Goal: Book appointment/travel/reservation

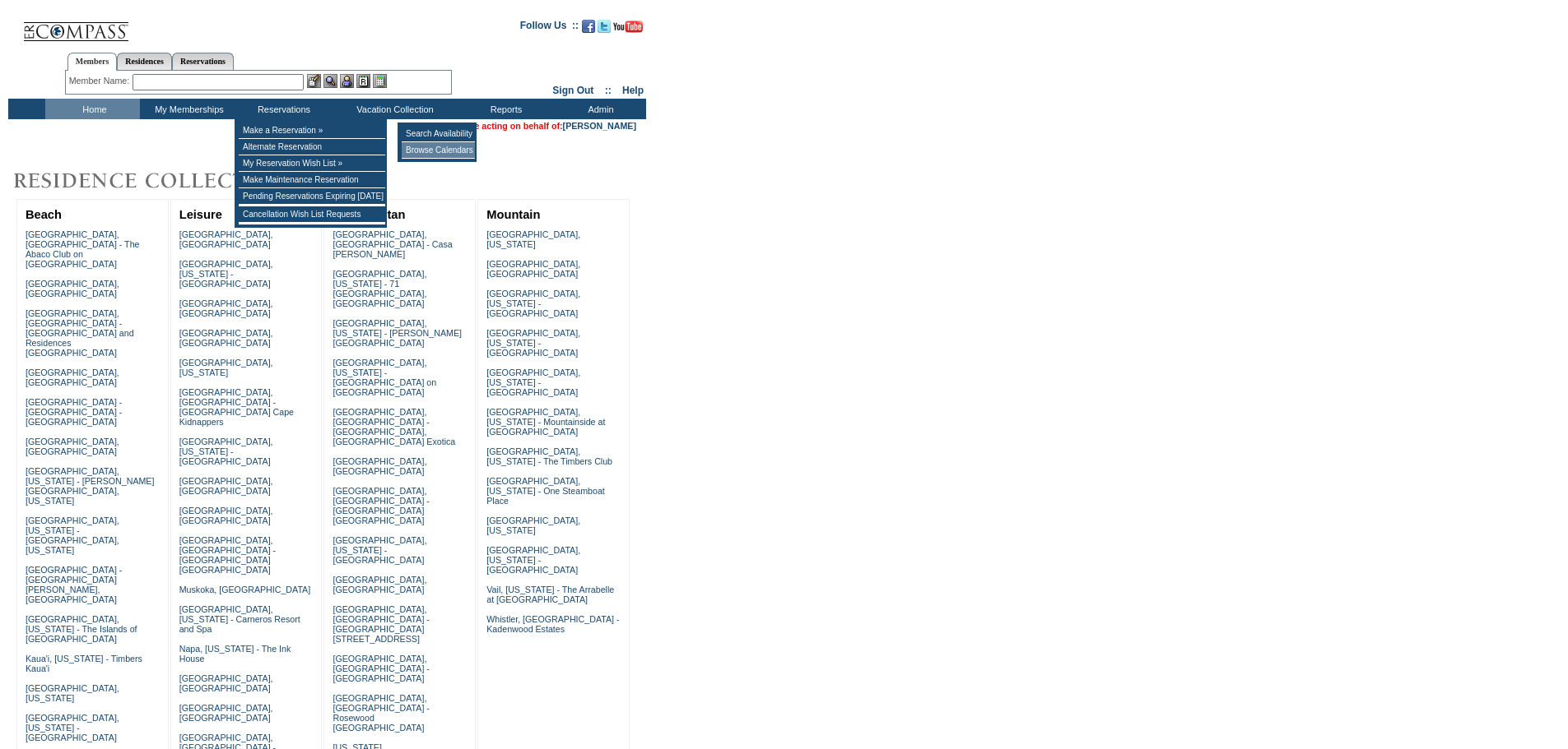
click at [425, 151] on td "Browse Calendars" at bounding box center [438, 150] width 73 height 16
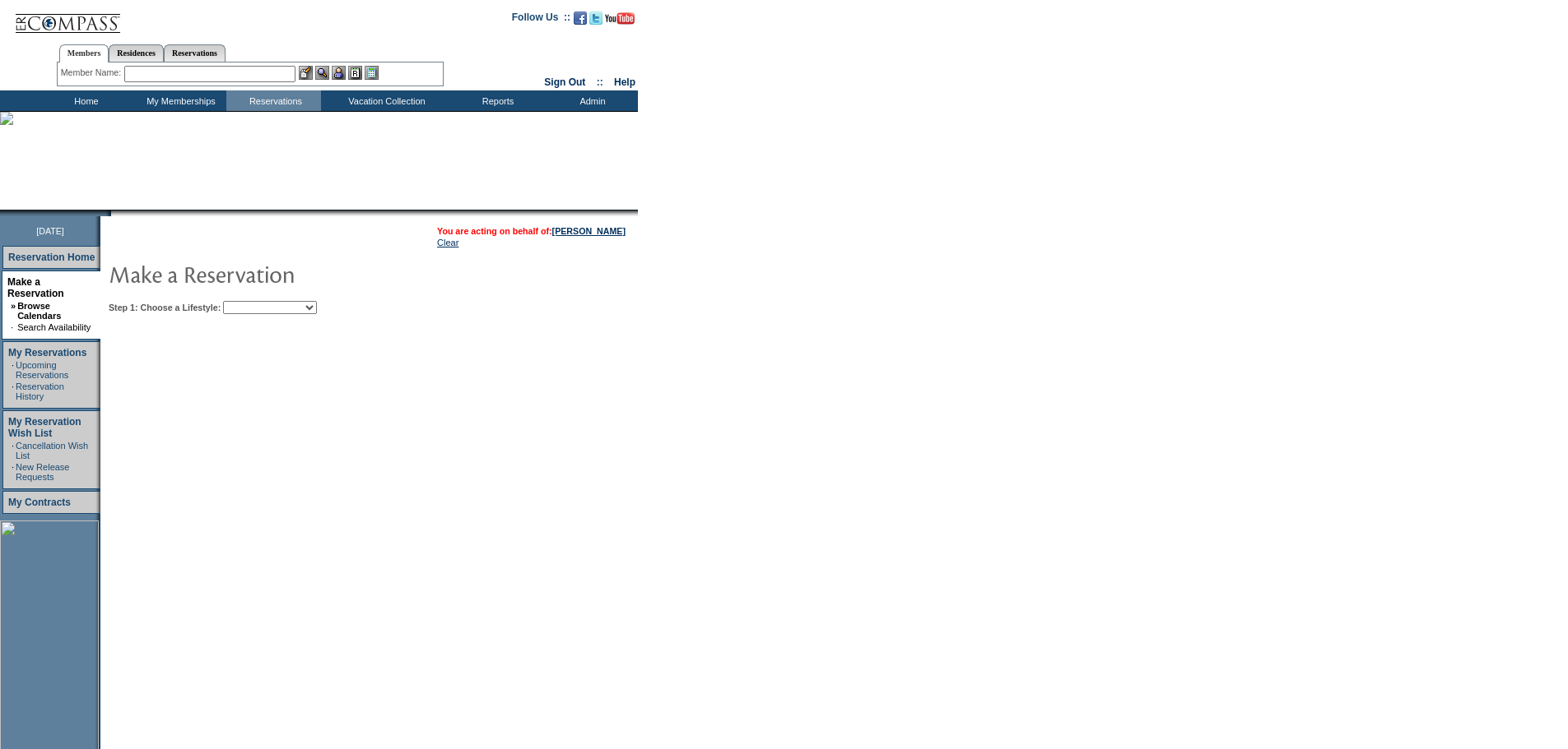
click at [317, 311] on select "Beach Leisure Metropolitan Mountain OIAL for Adventure OIAL for Couples OIAL fo…" at bounding box center [270, 308] width 94 height 13
select select "Metropolitan"
click at [251, 303] on select "Beach Leisure Metropolitan Mountain OIAL for Adventure OIAL for Couples OIAL fo…" at bounding box center [270, 308] width 94 height 13
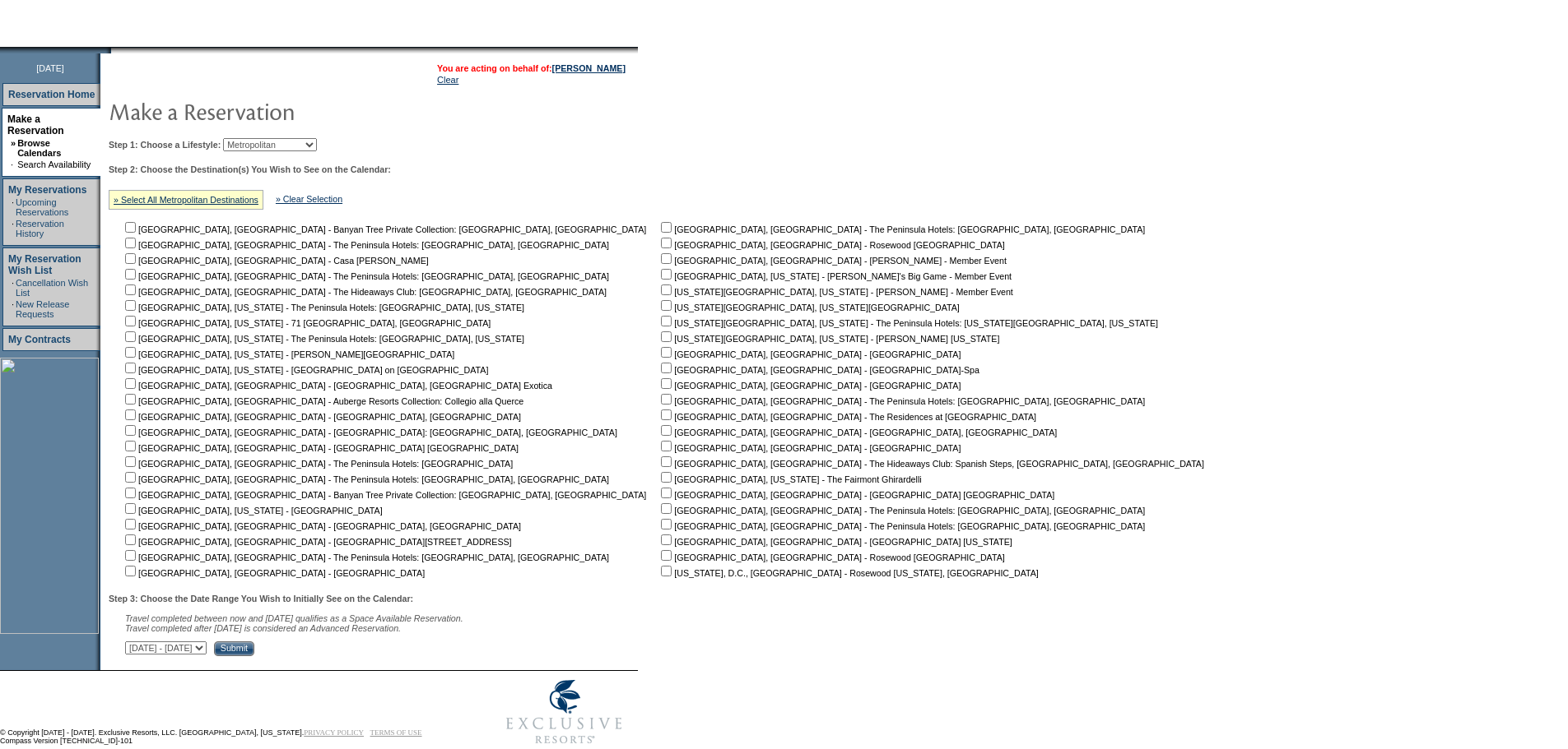
scroll to position [164, 0]
click at [661, 309] on input "checkbox" at bounding box center [666, 304] width 10 height 10
checkbox input "true"
click at [661, 341] on input "checkbox" at bounding box center [666, 334] width 10 height 10
checkbox input "true"
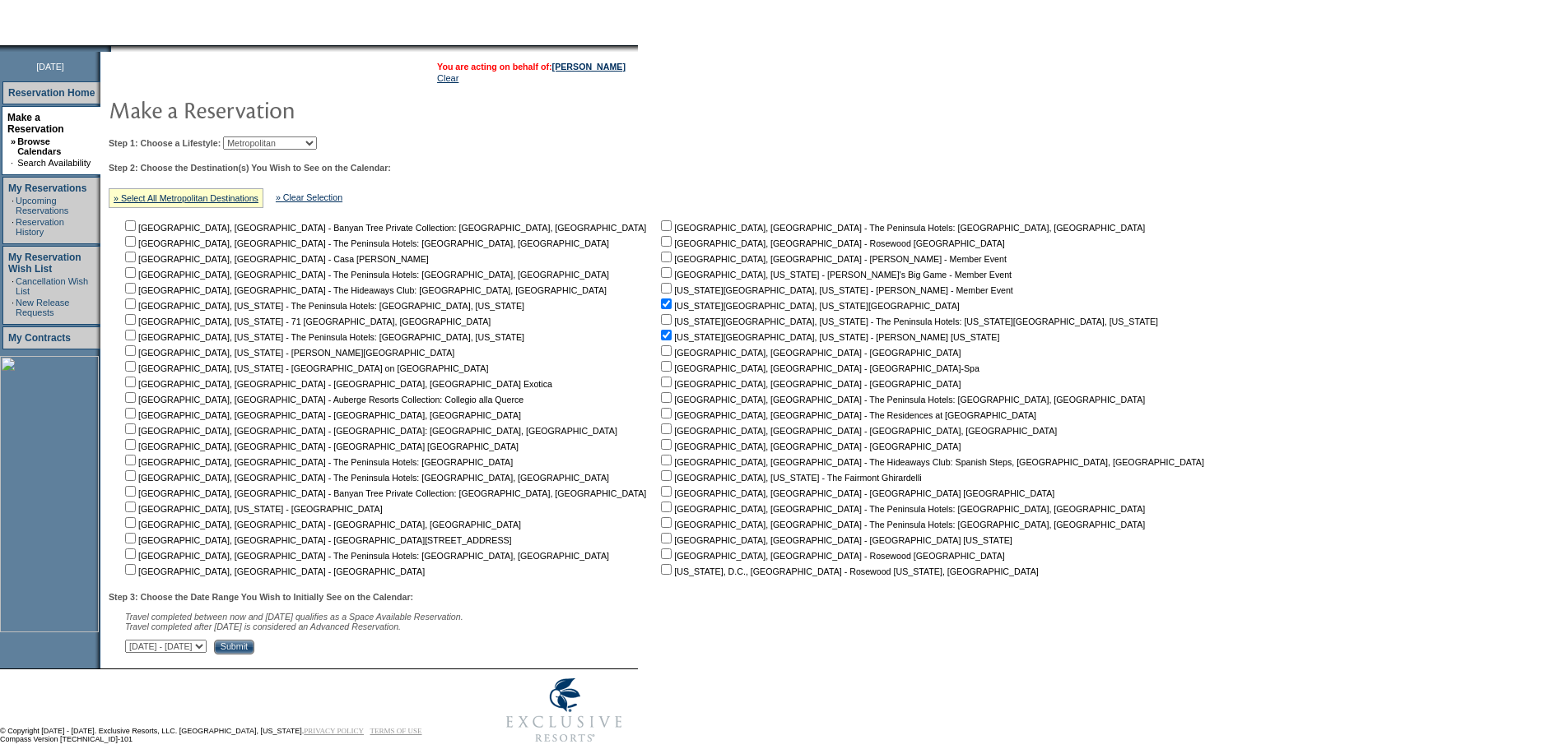
click at [255, 655] on input "Submit" at bounding box center [234, 647] width 40 height 15
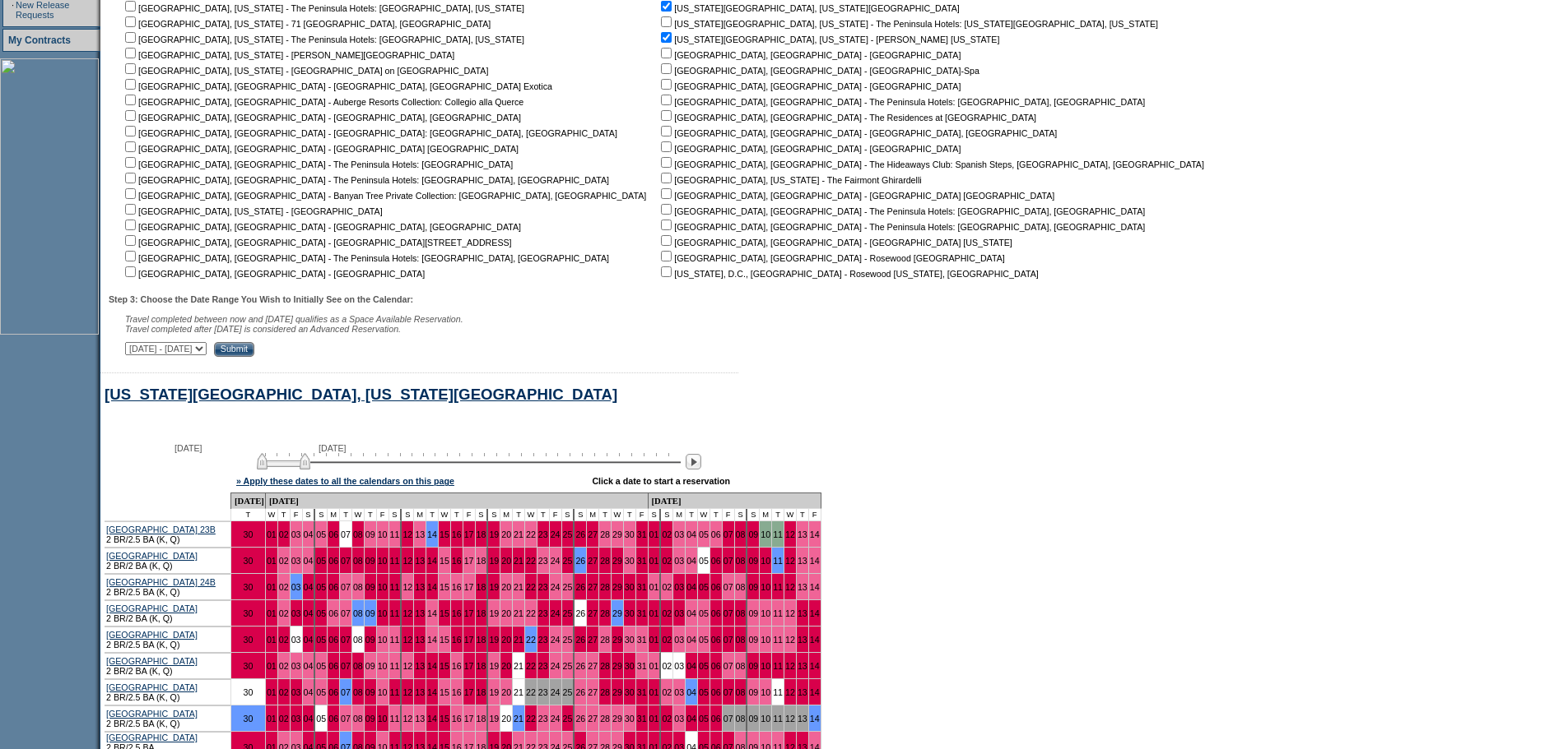
scroll to position [461, 0]
click at [134, 215] on input "checkbox" at bounding box center [130, 210] width 10 height 10
checkbox input "true"
click at [255, 357] on input "Submit" at bounding box center [234, 350] width 40 height 15
